Goal: Book appointment/travel/reservation

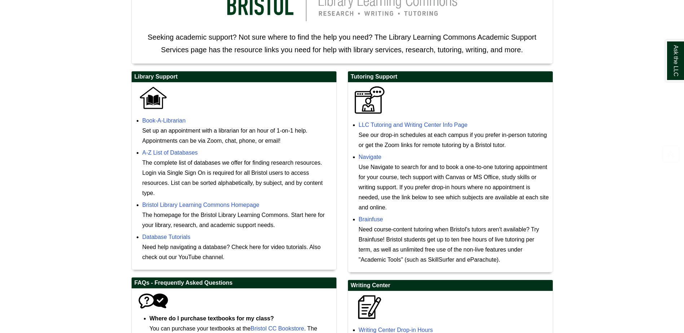
scroll to position [180, 0]
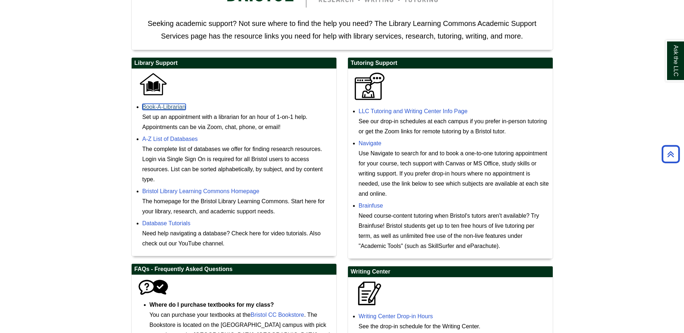
click at [152, 106] on link "Book-A-Librarian" at bounding box center [163, 107] width 43 height 6
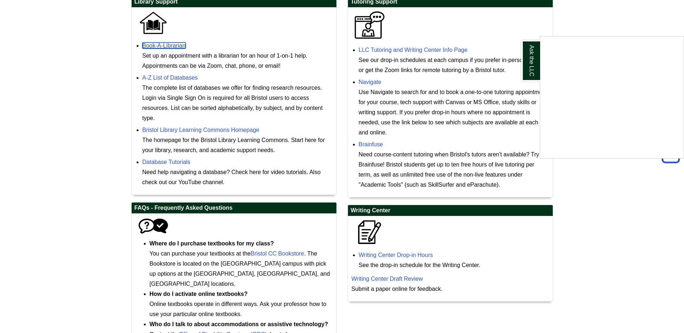
scroll to position [285, 0]
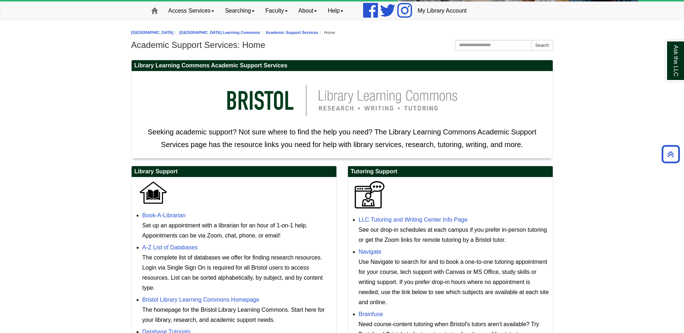
scroll to position [69, 0]
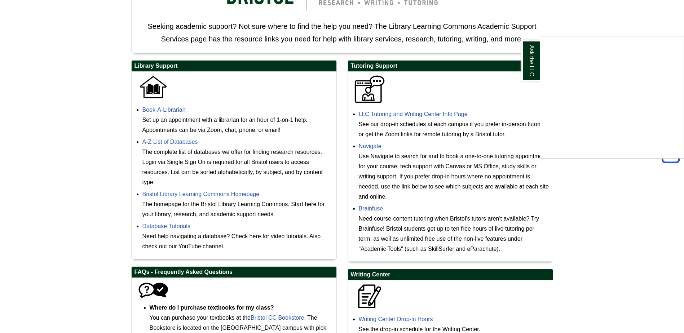
scroll to position [177, 0]
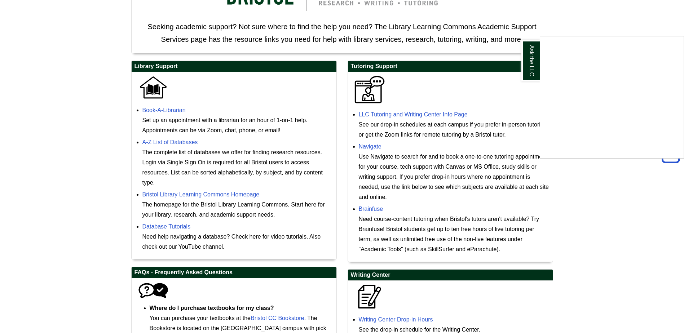
click at [181, 192] on div "Ask the LLC" at bounding box center [342, 166] width 684 height 333
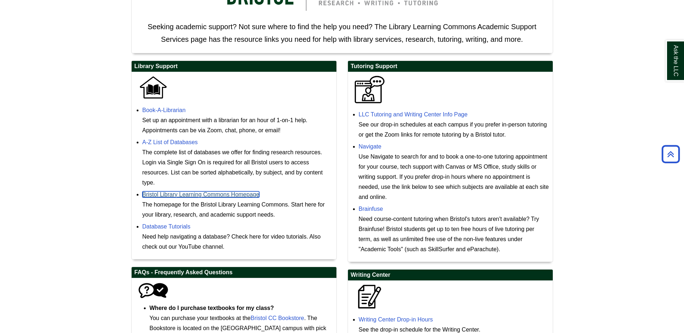
click at [181, 192] on link "Bristol Library Learning Commons Homepage" at bounding box center [200, 195] width 117 height 6
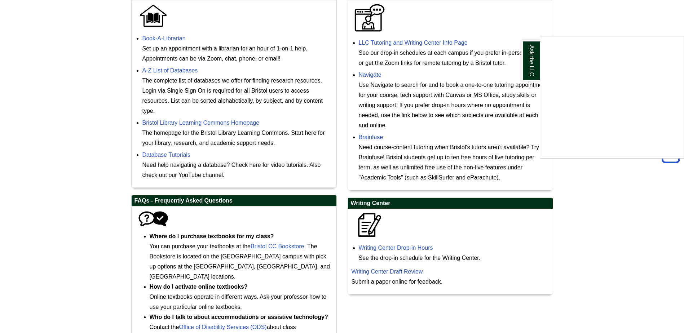
scroll to position [249, 0]
click at [366, 270] on div "Ask the LLC" at bounding box center [342, 166] width 684 height 333
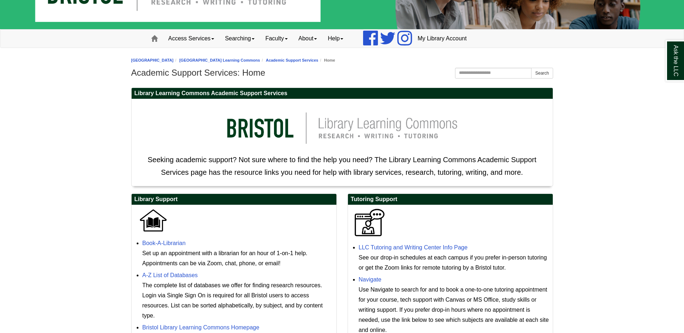
scroll to position [0, 0]
